Goal: Task Accomplishment & Management: Use online tool/utility

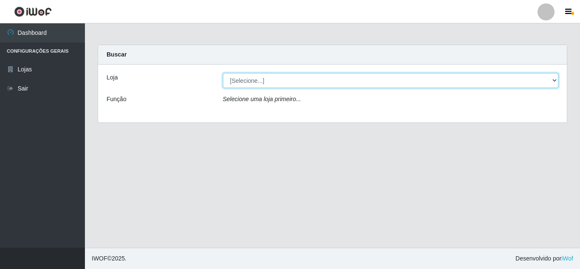
click at [556, 80] on select "[Selecione...] Rede Compras Supermercados - LOJA 5" at bounding box center [391, 80] width 336 height 15
select select "397"
click at [223, 73] on select "[Selecione...] Rede Compras Supermercados - LOJA 5" at bounding box center [391, 80] width 336 height 15
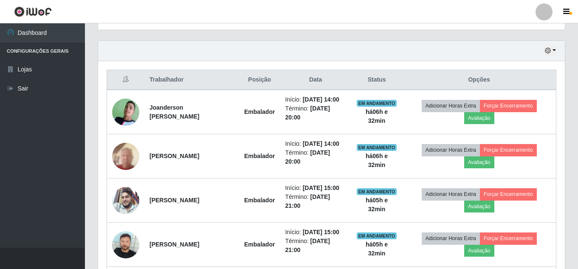
scroll to position [297, 0]
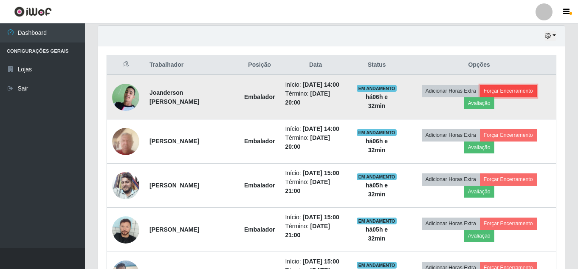
click at [522, 90] on button "Forçar Encerramento" at bounding box center [508, 91] width 57 height 12
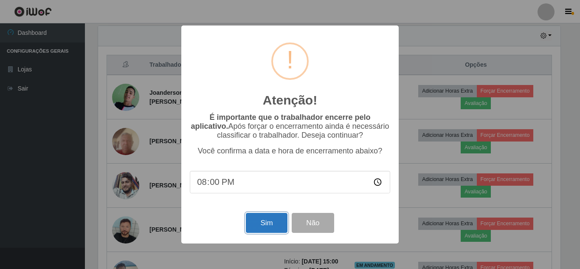
click at [271, 219] on button "Sim" at bounding box center [266, 223] width 41 height 20
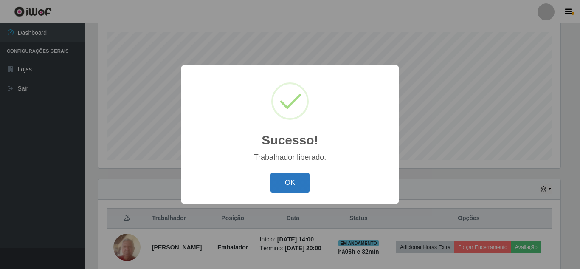
click at [301, 182] on button "OK" at bounding box center [291, 183] width 40 height 20
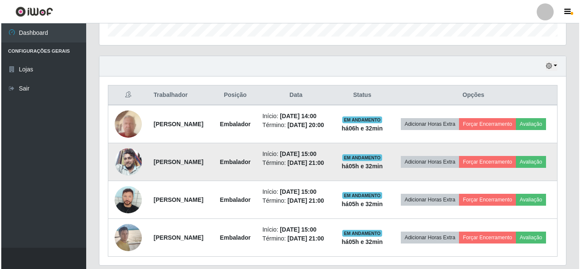
scroll to position [314, 0]
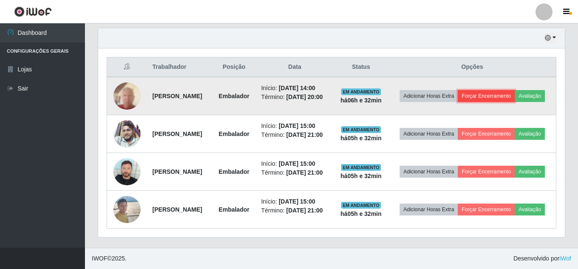
click at [511, 90] on button "Forçar Encerramento" at bounding box center [486, 96] width 57 height 12
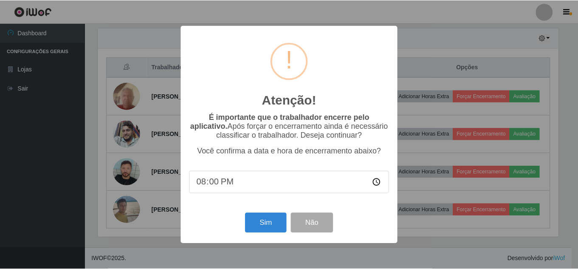
scroll to position [176, 463]
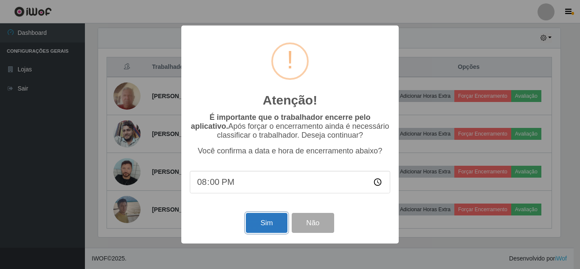
click at [264, 222] on button "Sim" at bounding box center [266, 223] width 41 height 20
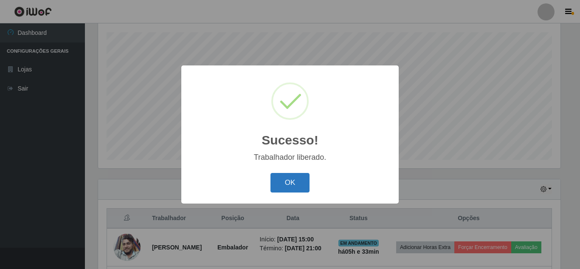
click at [279, 186] on button "OK" at bounding box center [291, 183] width 40 height 20
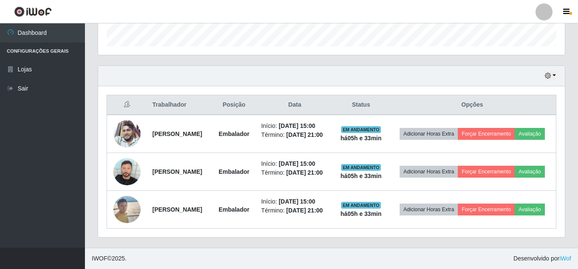
scroll to position [277, 0]
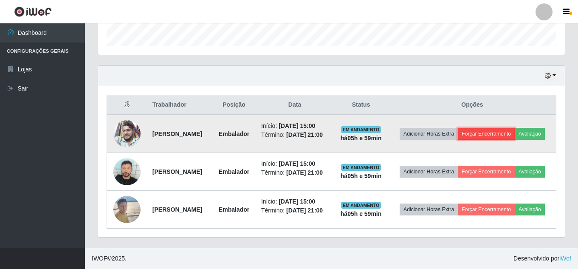
click at [515, 128] on button "Forçar Encerramento" at bounding box center [486, 134] width 57 height 12
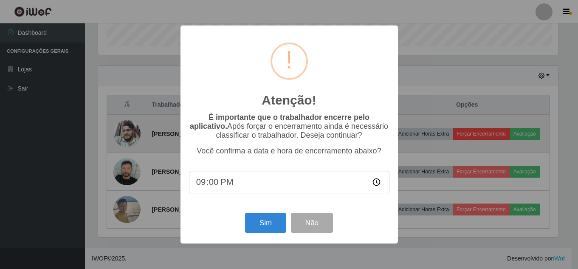
scroll to position [176, 463]
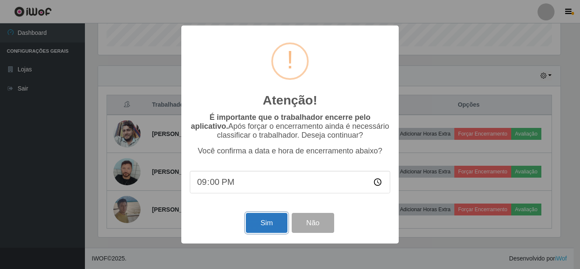
click at [272, 226] on button "Sim" at bounding box center [266, 223] width 41 height 20
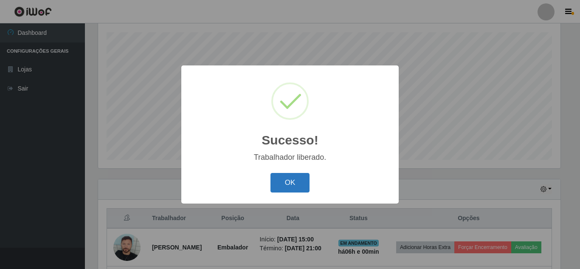
click at [295, 181] on button "OK" at bounding box center [291, 183] width 40 height 20
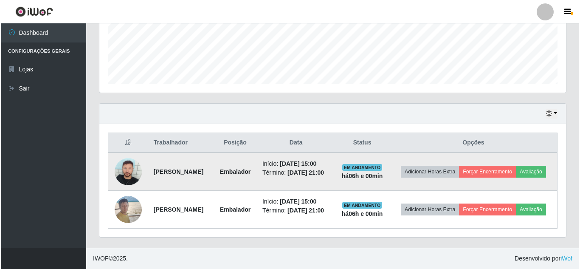
scroll to position [232, 0]
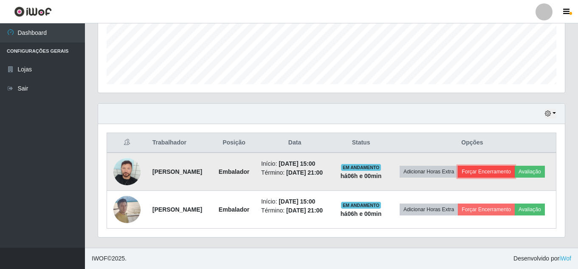
click at [511, 166] on button "Forçar Encerramento" at bounding box center [486, 172] width 57 height 12
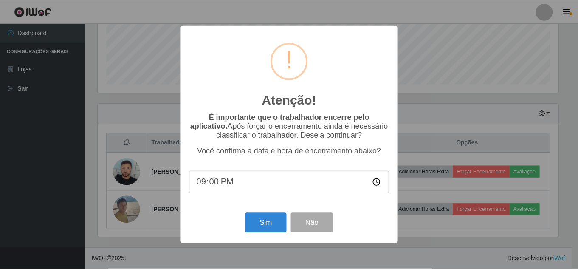
scroll to position [176, 463]
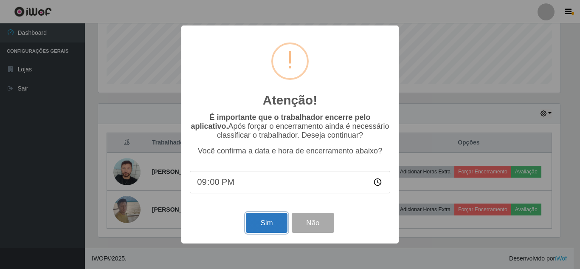
click at [264, 229] on button "Sim" at bounding box center [266, 223] width 41 height 20
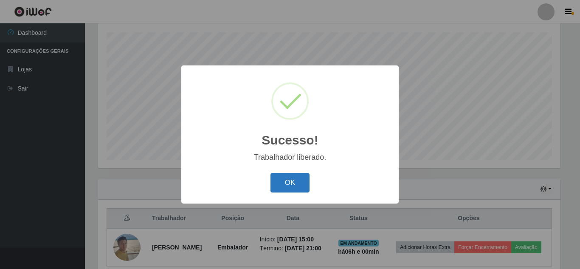
click at [301, 180] on button "OK" at bounding box center [291, 183] width 40 height 20
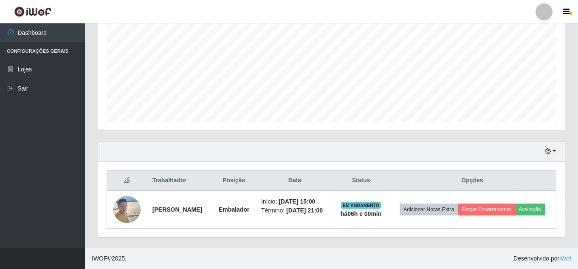
scroll to position [188, 0]
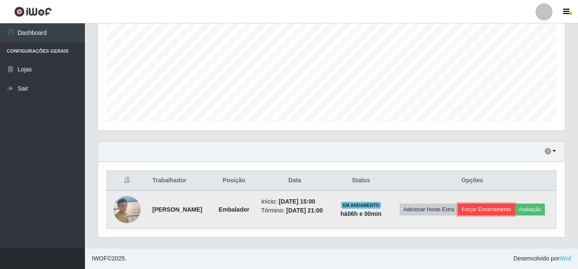
click at [507, 203] on button "Forçar Encerramento" at bounding box center [486, 209] width 57 height 12
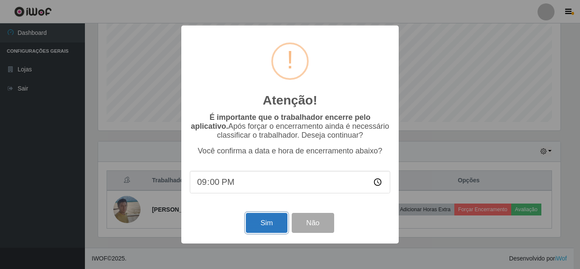
click at [271, 220] on button "Sim" at bounding box center [266, 223] width 41 height 20
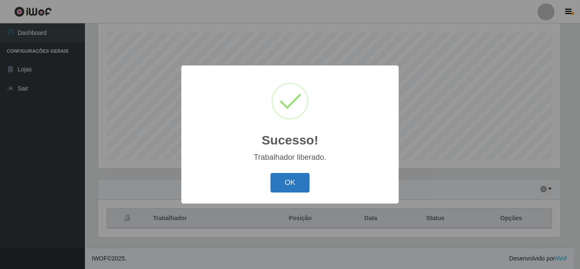
click at [300, 180] on button "OK" at bounding box center [291, 183] width 40 height 20
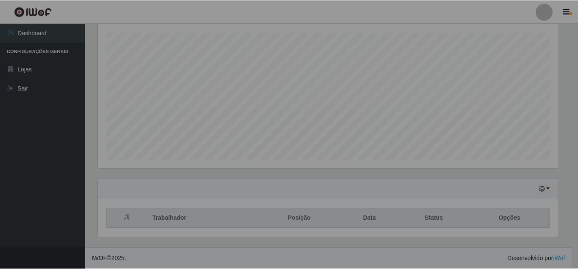
scroll to position [176, 467]
